Goal: Book appointment/travel/reservation

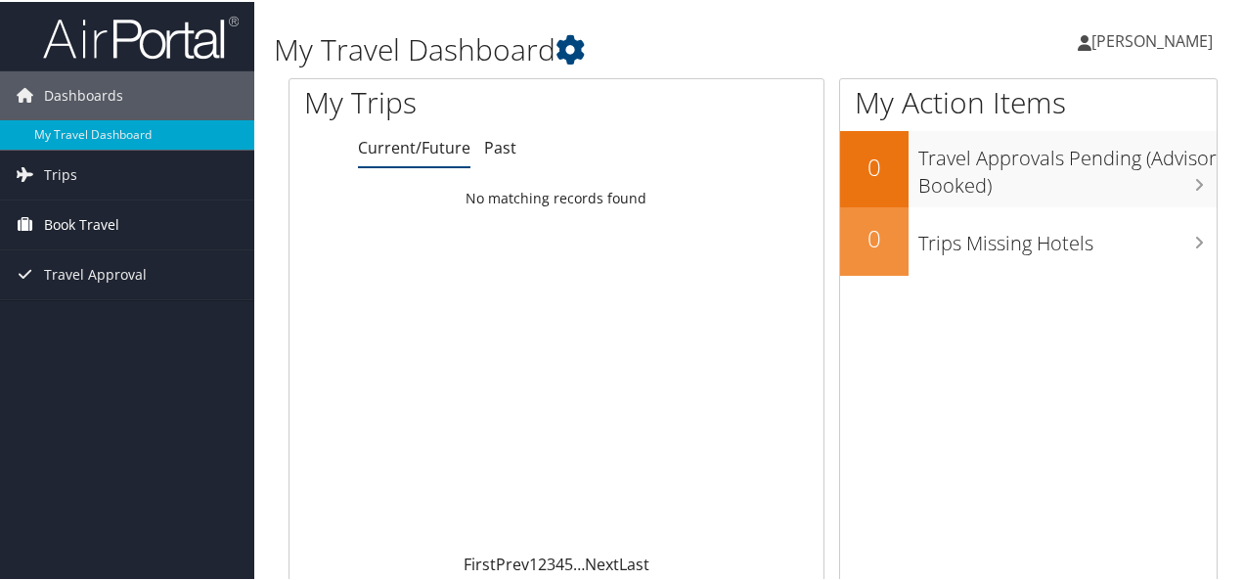
click at [65, 219] on span "Book Travel" at bounding box center [81, 222] width 75 height 49
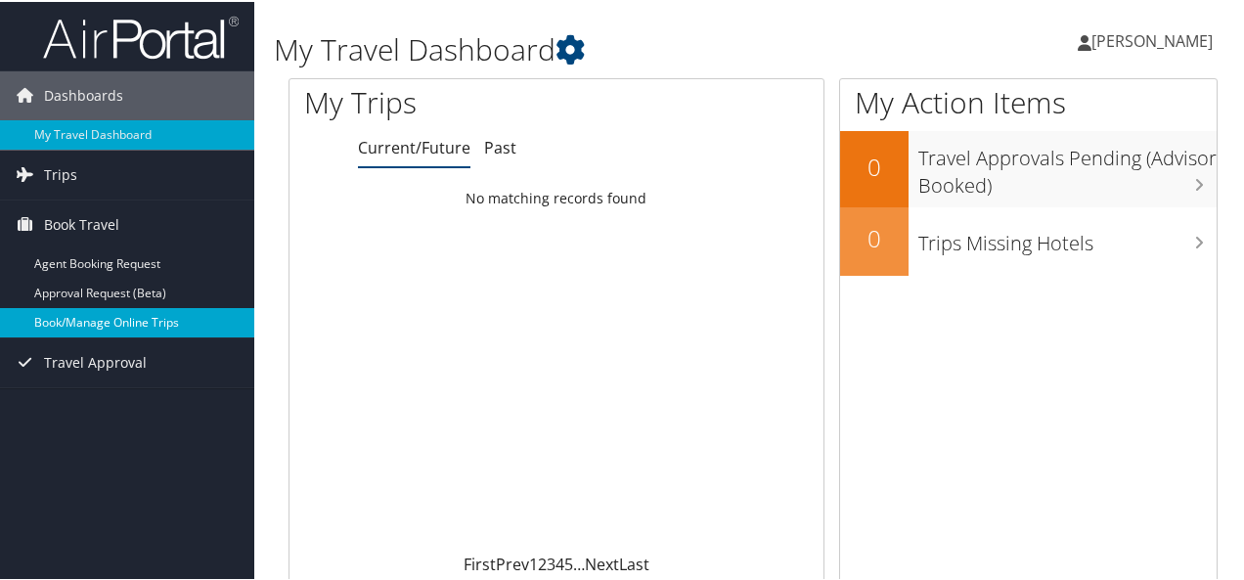
click at [102, 316] on link "Book/Manage Online Trips" at bounding box center [127, 320] width 254 height 29
click at [72, 316] on link "Book/Manage Online Trips" at bounding box center [127, 320] width 254 height 29
click at [83, 312] on link "Book/Manage Online Trips" at bounding box center [127, 320] width 254 height 29
